Goal: Navigation & Orientation: Find specific page/section

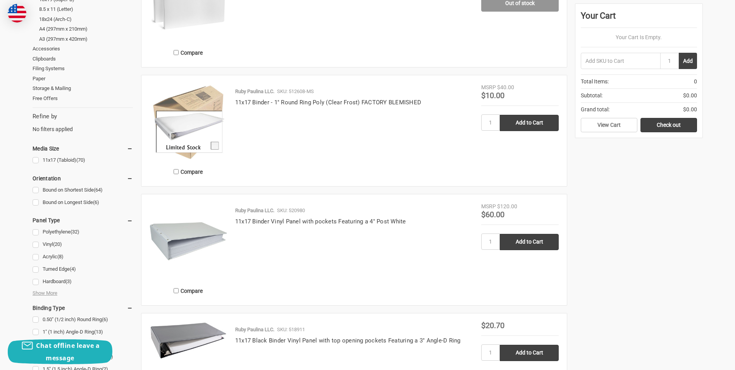
scroll to position [232, 0]
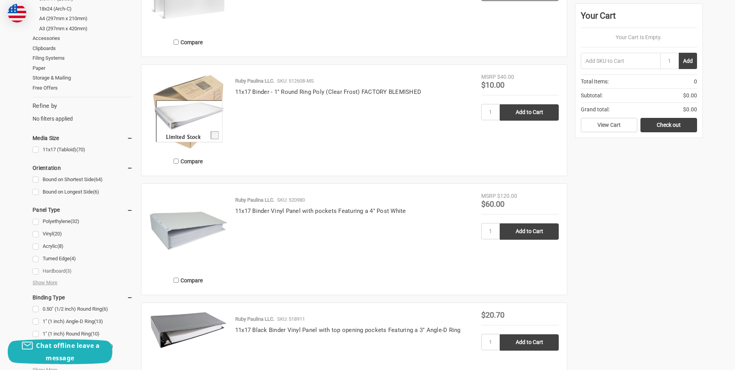
click at [62, 270] on link "Hardboard (3)" at bounding box center [83, 271] width 100 height 10
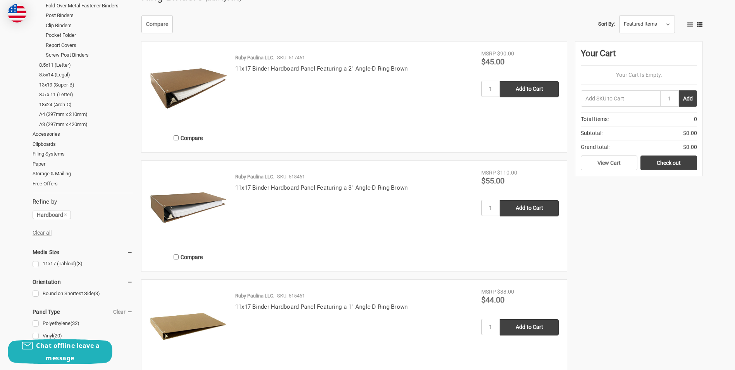
scroll to position [116, 0]
